Goal: Task Accomplishment & Management: Complete application form

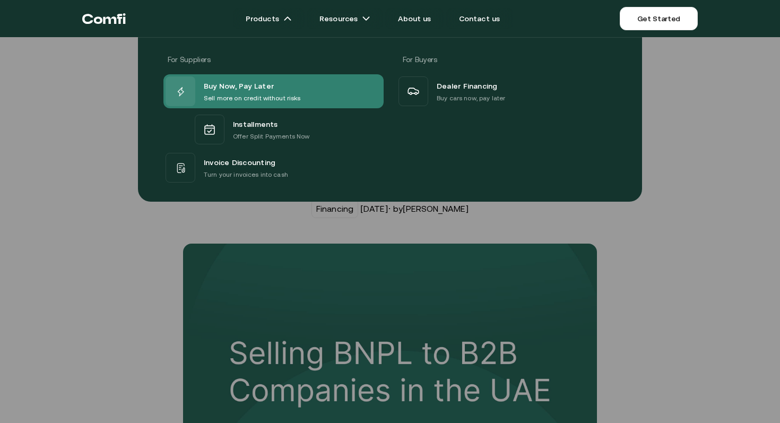
click at [246, 93] on p "Sell more on credit without risks" at bounding box center [252, 98] width 97 height 11
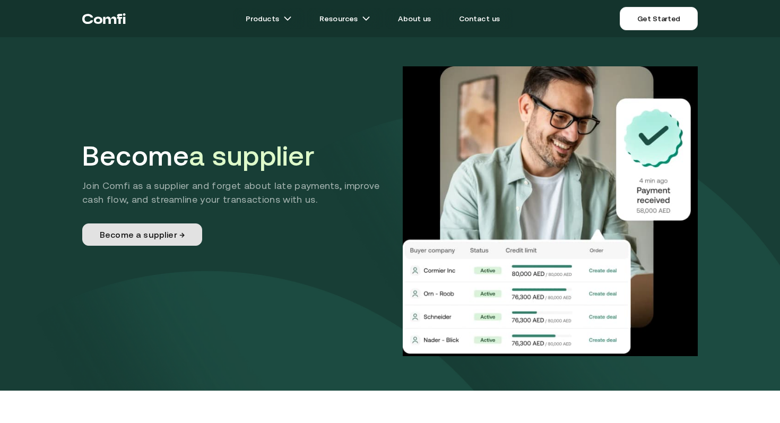
click at [144, 233] on link "Become a supplier →" at bounding box center [142, 235] width 120 height 22
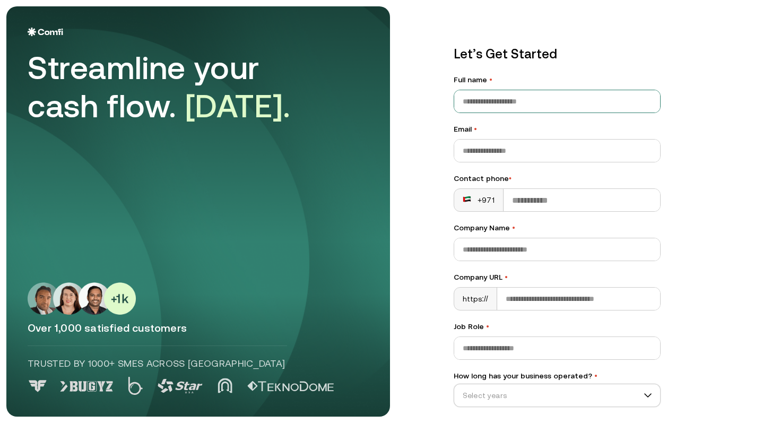
click at [554, 95] on input "Full name •" at bounding box center [557, 101] width 206 height 22
